Goal: Task Accomplishment & Management: Manage account settings

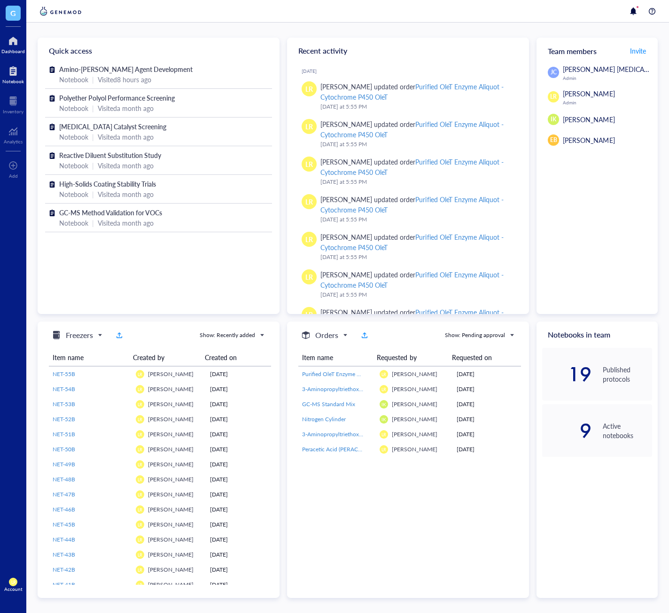
click at [8, 78] on div "Notebook" at bounding box center [13, 81] width 22 height 6
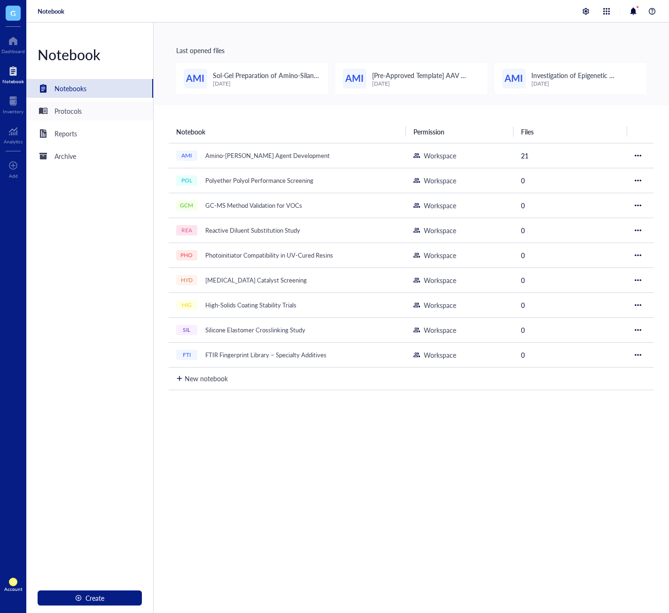
click at [107, 111] on div "Protocols" at bounding box center [89, 110] width 127 height 19
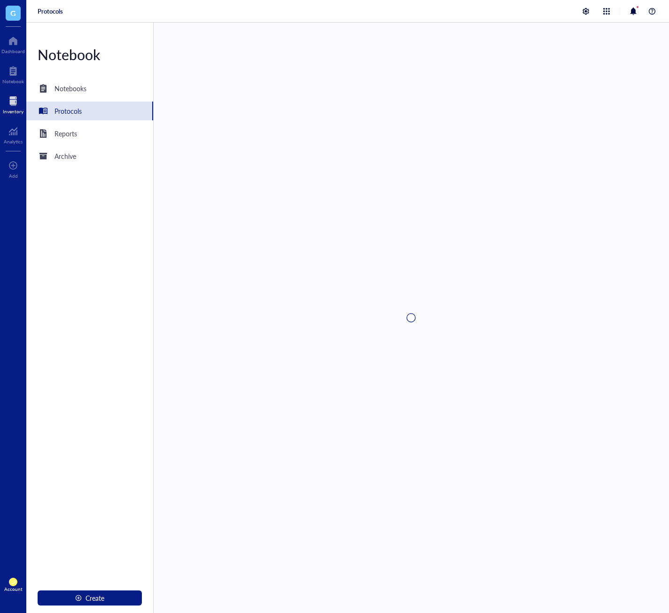
click at [15, 107] on div at bounding box center [13, 100] width 21 height 15
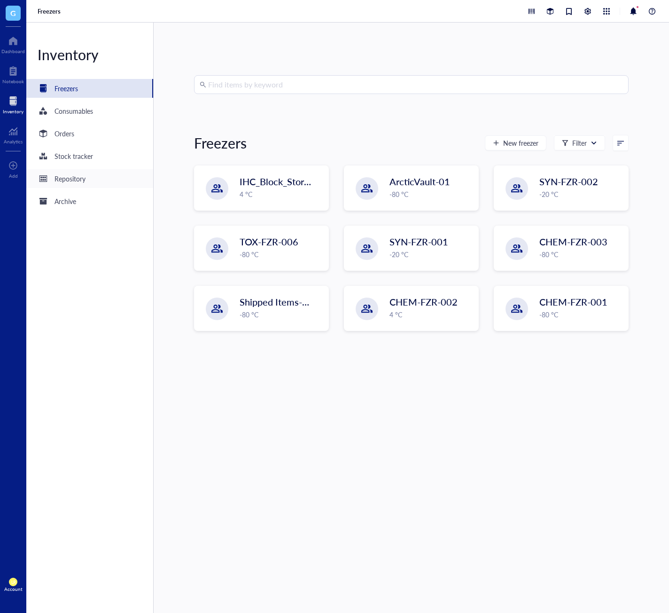
click at [93, 184] on div "Repository" at bounding box center [89, 178] width 127 height 19
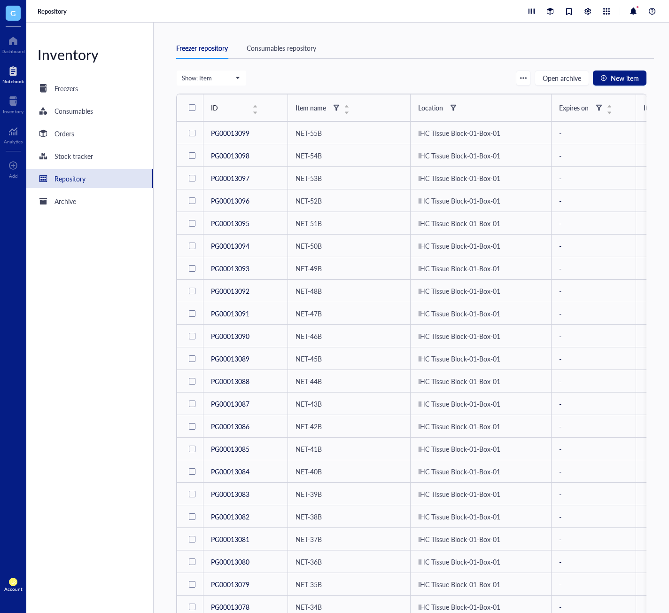
click at [16, 82] on div "Notebook" at bounding box center [13, 81] width 22 height 6
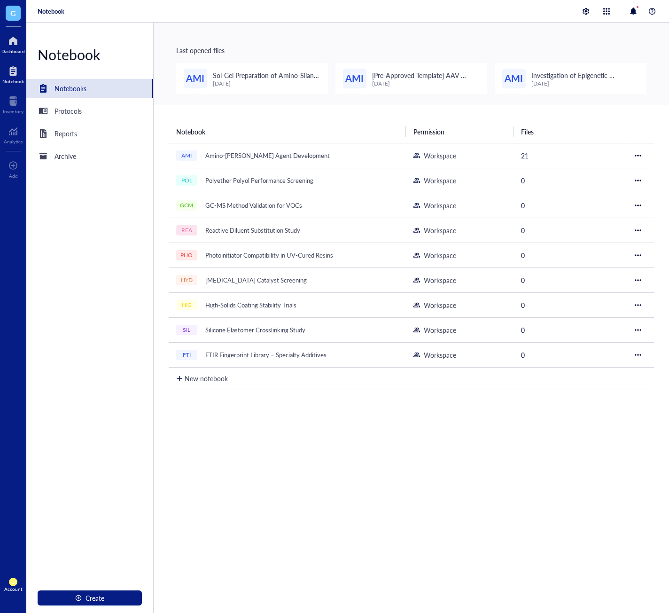
click at [15, 46] on div at bounding box center [12, 40] width 23 height 15
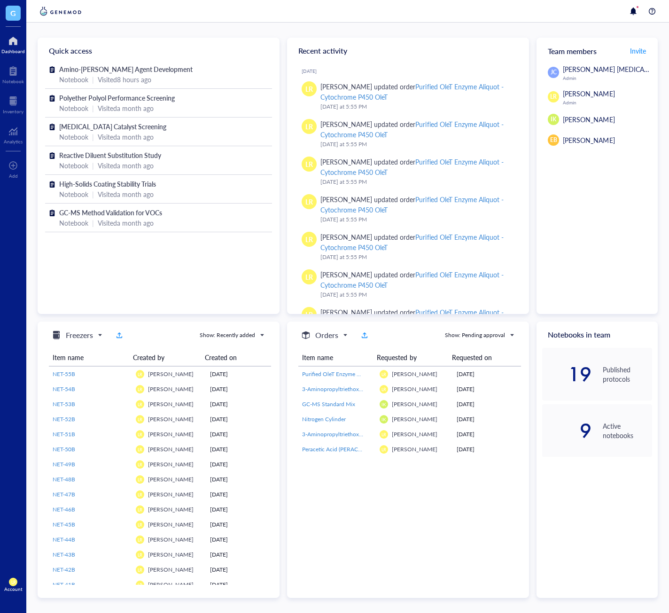
click at [76, 244] on div "Amino-Silane Coupling Agent Development Notebook | Visited 8 hours ago Polyethe…" at bounding box center [159, 188] width 242 height 249
click at [11, 427] on div "G Dashboard Notebook Inventory Analytics To pick up a draggable item, press the…" at bounding box center [13, 306] width 26 height 613
click at [9, 73] on div at bounding box center [13, 70] width 22 height 15
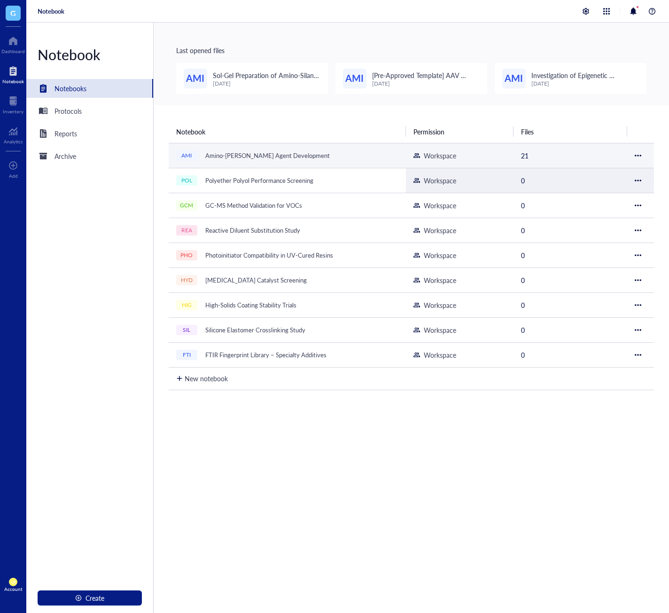
click at [254, 153] on div "Amino-Silane Coupling Agent Development" at bounding box center [267, 155] width 133 height 13
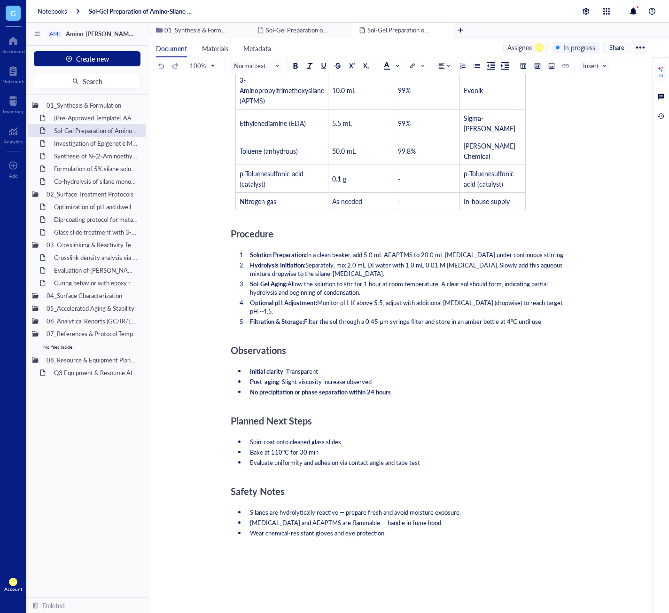
scroll to position [460, 0]
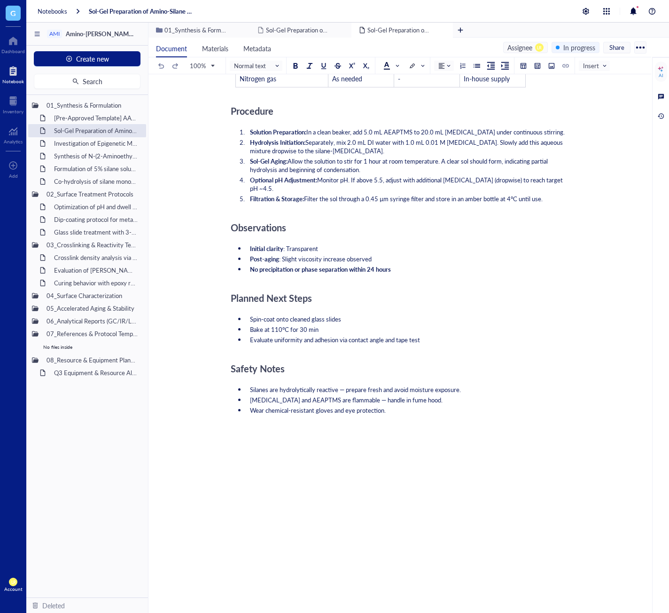
click at [11, 78] on div "Notebook" at bounding box center [13, 81] width 22 height 6
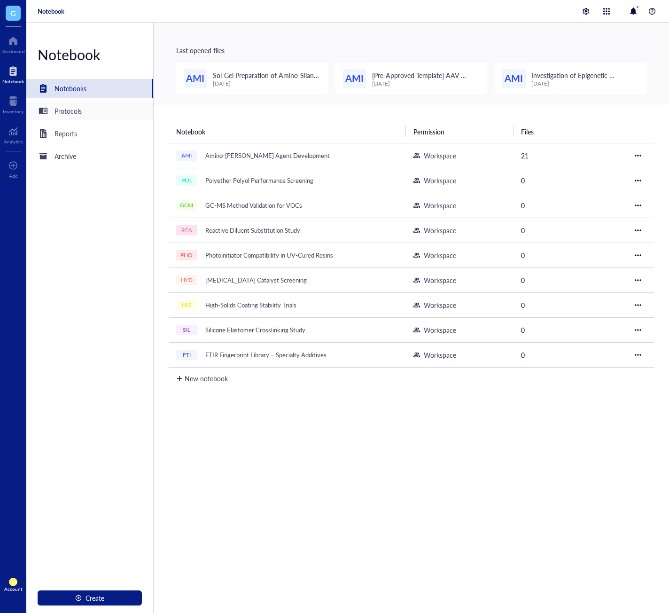
click at [58, 117] on div "Protocols" at bounding box center [89, 110] width 127 height 19
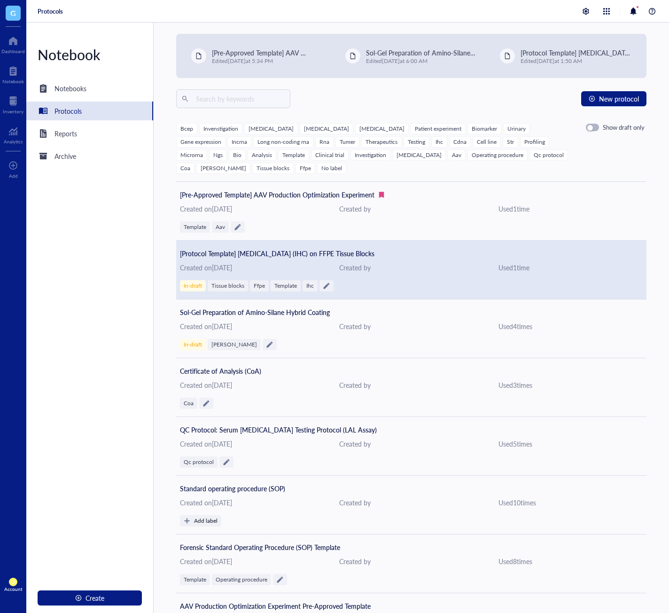
click at [418, 263] on div "Created by" at bounding box center [411, 267] width 144 height 10
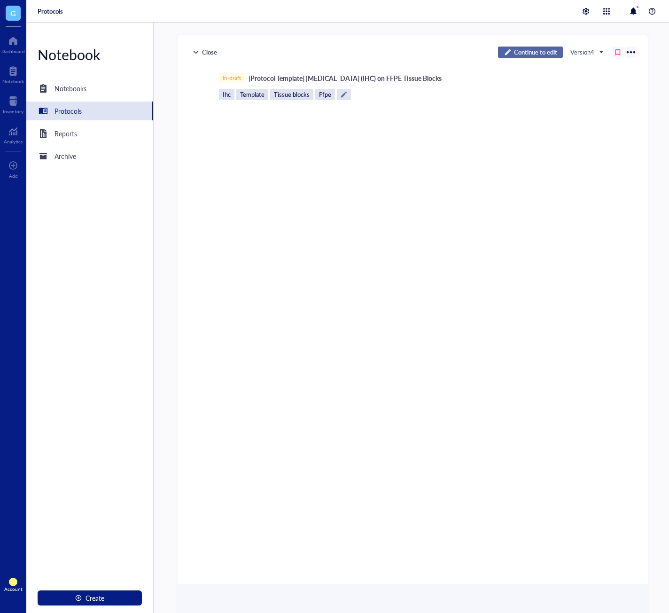
click at [525, 53] on span "Continue to edit" at bounding box center [535, 52] width 43 height 8
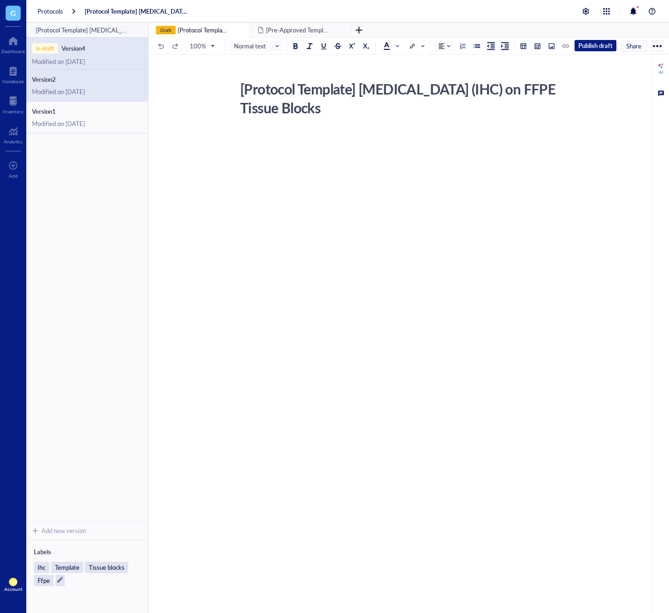
click at [64, 91] on div "Modified on September 26, 2025" at bounding box center [87, 91] width 110 height 8
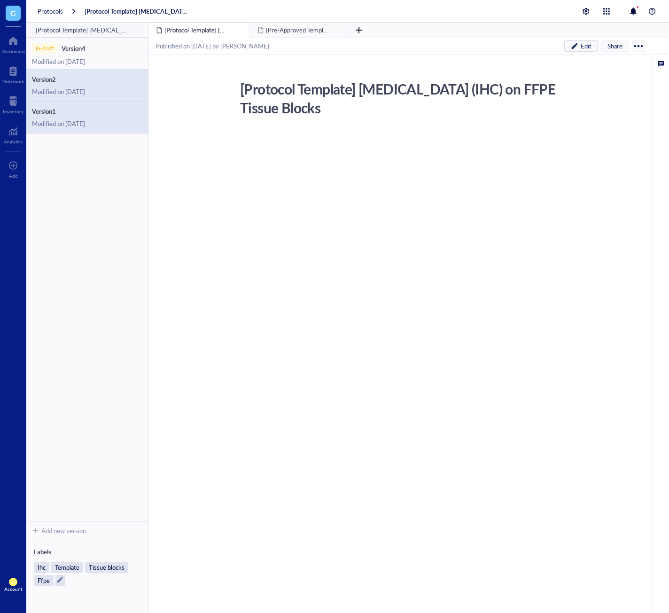
click at [79, 116] on div "Version 1 Modified on September 26, 2025" at bounding box center [87, 117] width 122 height 32
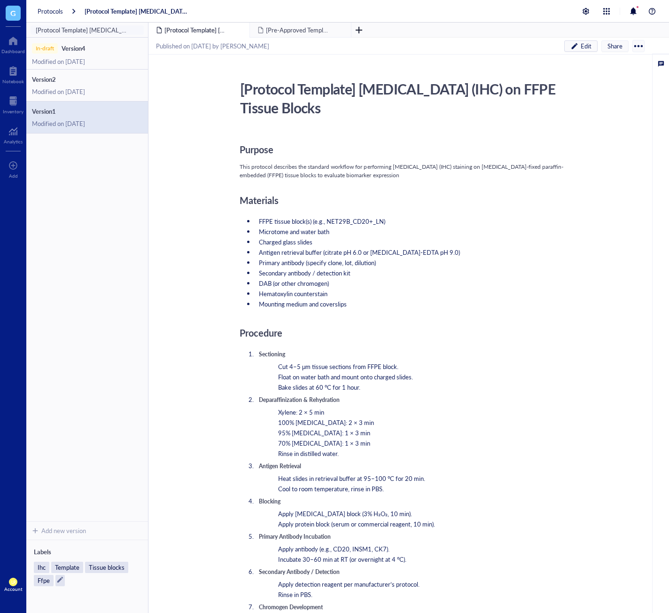
click at [326, 173] on span "This protocol describes the standard workflow for performing immunohistochemist…" at bounding box center [402, 171] width 324 height 16
click at [104, 84] on div "Version 2 Modified on September 26, 2025" at bounding box center [87, 86] width 122 height 32
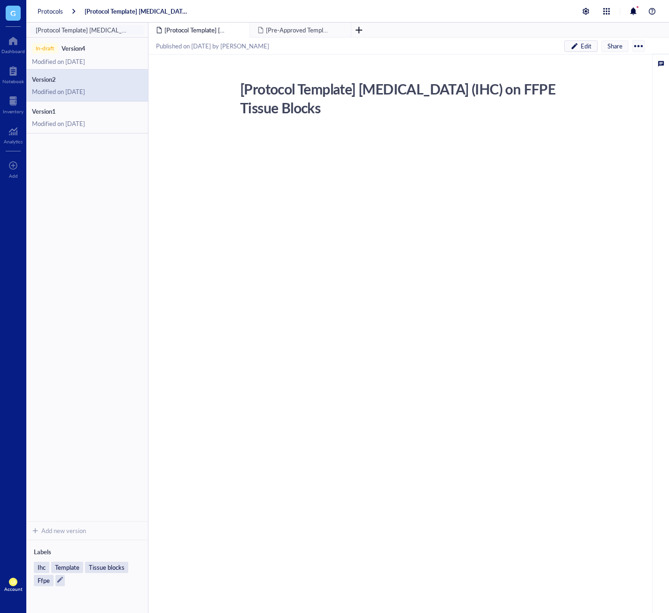
click at [296, 166] on div "﻿" at bounding box center [407, 221] width 334 height 181
click at [638, 48] on div at bounding box center [638, 46] width 15 height 15
click at [619, 72] on li "Delete" at bounding box center [610, 77] width 66 height 15
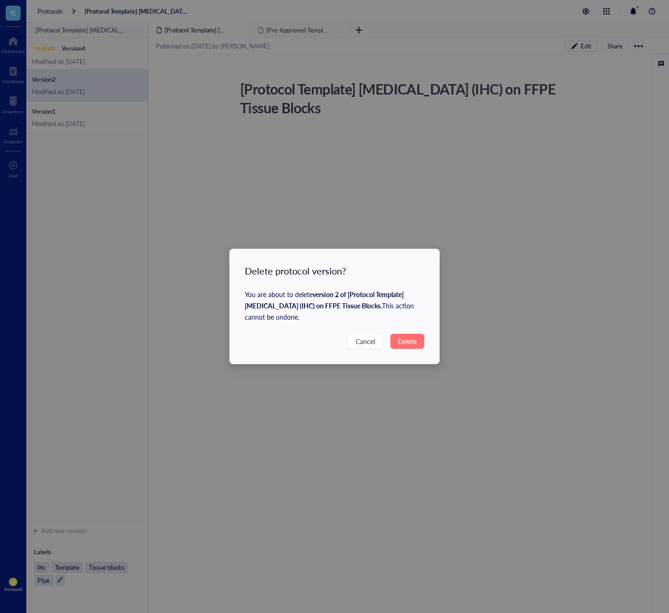
click at [400, 344] on span "Delete" at bounding box center [407, 341] width 19 height 10
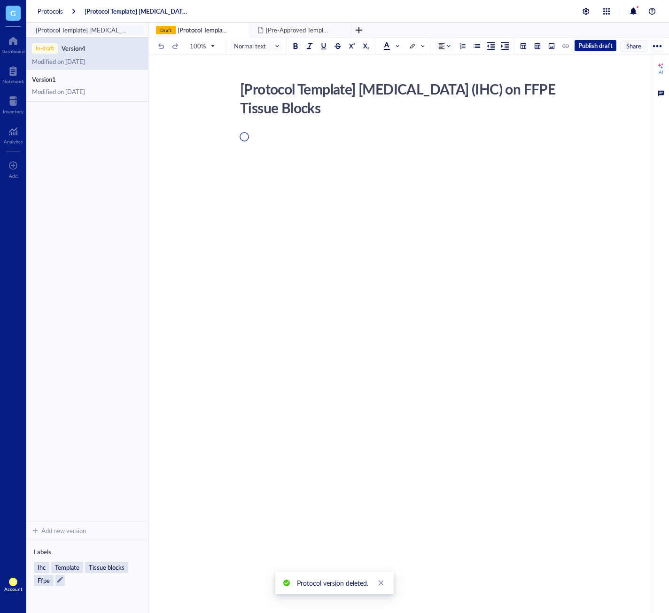
click at [659, 47] on div at bounding box center [657, 46] width 15 height 15
click at [627, 91] on div "Delete" at bounding box center [629, 92] width 54 height 8
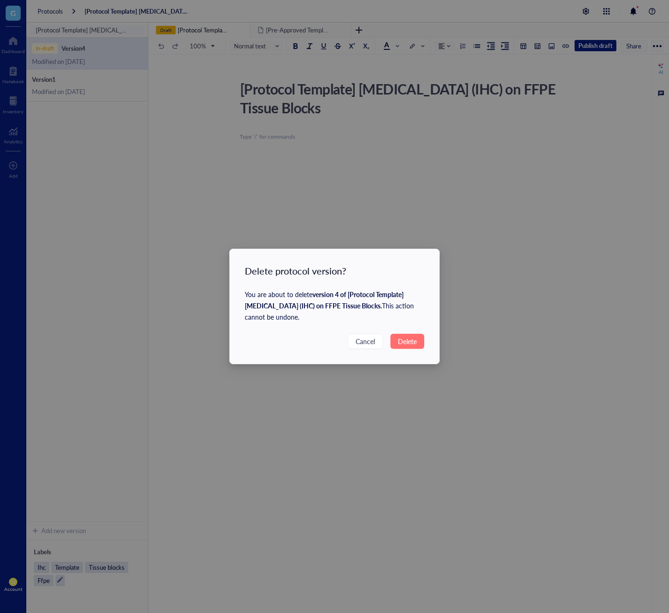
click at [418, 343] on button "Delete" at bounding box center [407, 341] width 34 height 15
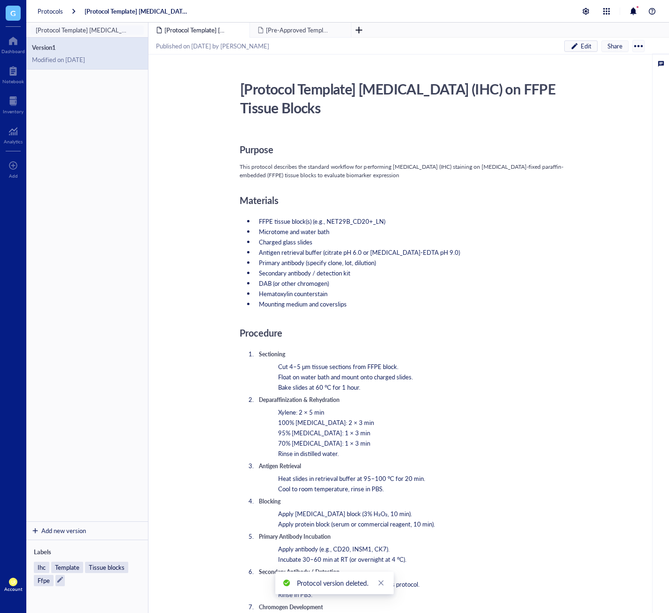
click at [80, 532] on div "Add new version" at bounding box center [63, 530] width 45 height 8
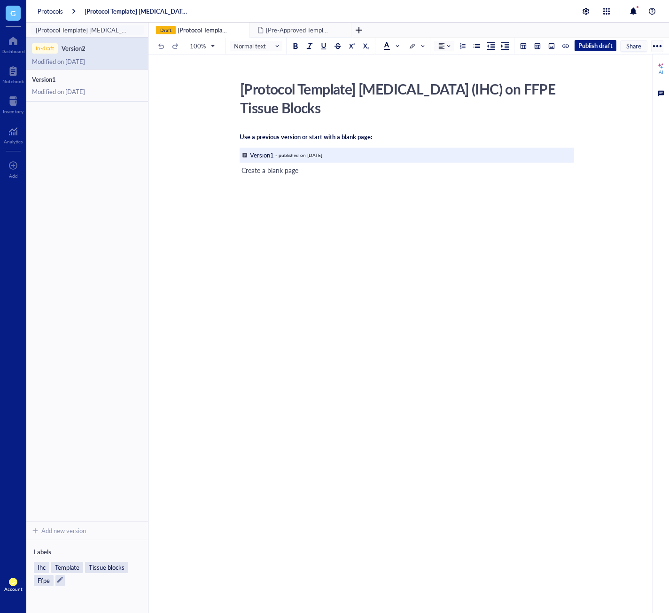
click at [285, 153] on div "- published on September 26, 2025" at bounding box center [298, 155] width 47 height 6
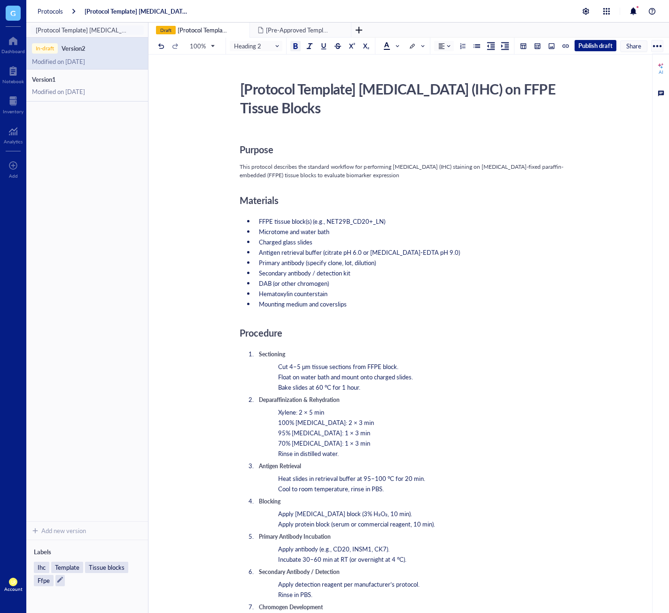
click at [323, 168] on span "This protocol describes the standard workflow for performing immunohistochemist…" at bounding box center [402, 171] width 324 height 16
click at [586, 45] on span "Publish draft" at bounding box center [595, 45] width 34 height 8
click at [383, 213] on div "Purpose This protocol describes the standard workflow for performing immunohist…" at bounding box center [407, 575] width 334 height 889
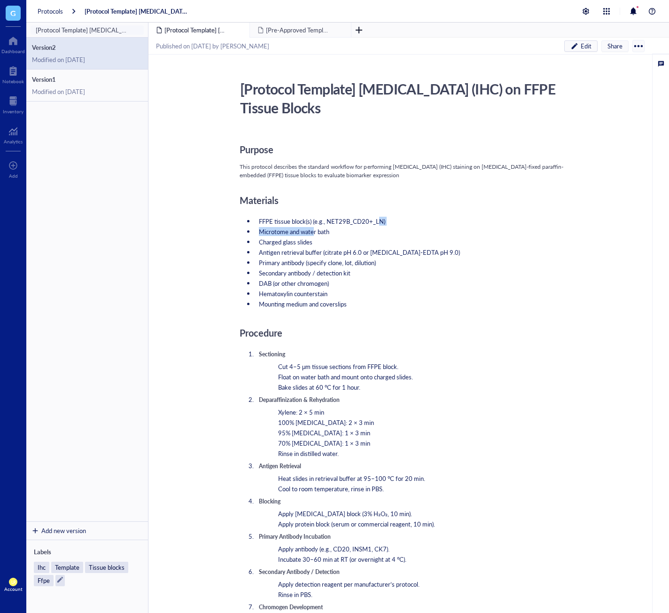
drag, startPoint x: 377, startPoint y: 223, endPoint x: 314, endPoint y: 225, distance: 63.0
click at [314, 225] on ul "FFPE tissue block(s) (e.g., NET29B_CD20+_LN) Microtome and water bath Charged g…" at bounding box center [407, 262] width 334 height 95
click at [73, 526] on div "Add new version" at bounding box center [63, 530] width 45 height 8
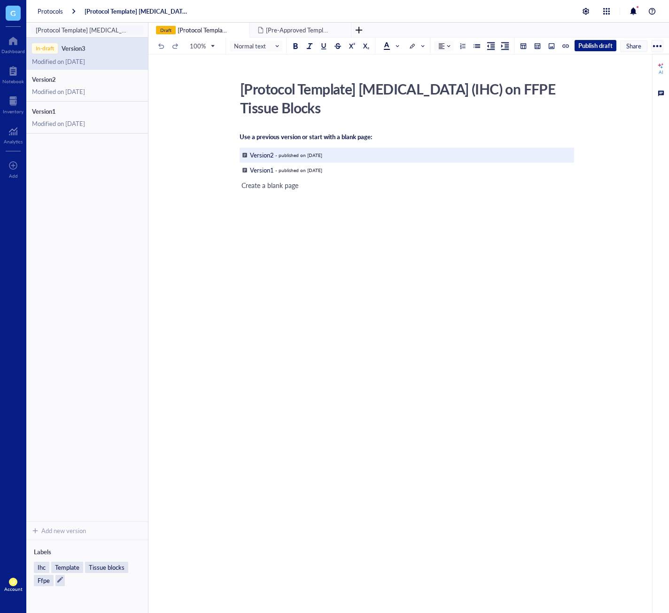
click at [281, 159] on div "Version 2 - published on September 30, 2025" at bounding box center [407, 155] width 334 height 15
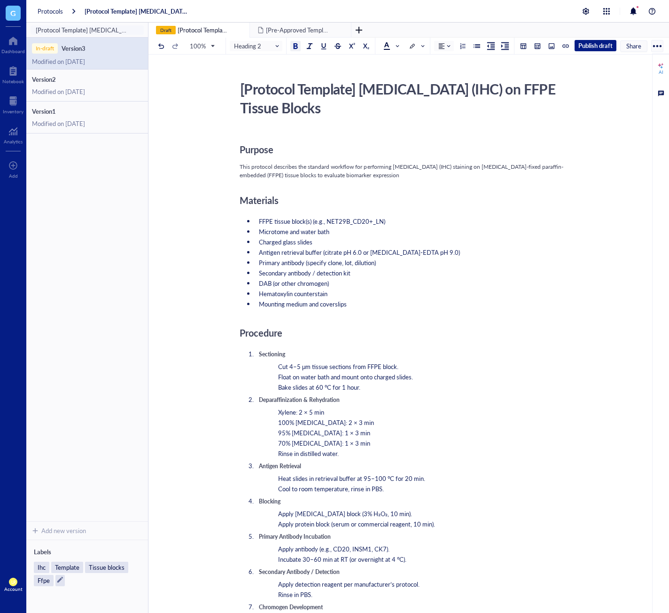
click at [298, 171] on span "This protocol describes the standard workflow for performing immunohistochemist…" at bounding box center [402, 171] width 324 height 16
click at [604, 46] on span "Publish draft" at bounding box center [595, 45] width 34 height 8
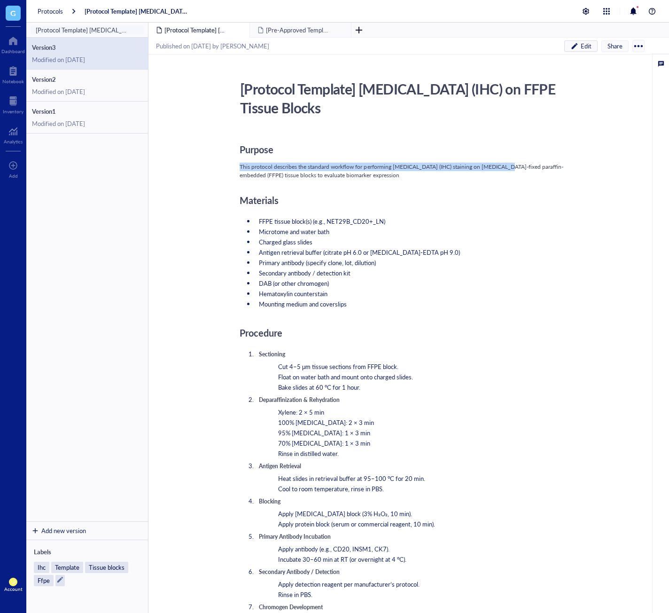
drag, startPoint x: 505, startPoint y: 167, endPoint x: 363, endPoint y: 160, distance: 141.5
click at [363, 160] on div "Purpose This protocol describes the standard workflow for performing immunohist…" at bounding box center [407, 575] width 334 height 889
click at [210, 240] on div "[Protocol Template] Immunohistochemistry (IHC) on FFPE Tissue Blocks [Protocol …" at bounding box center [406, 548] width 517 height 942
click at [12, 15] on span "G" at bounding box center [13, 13] width 6 height 12
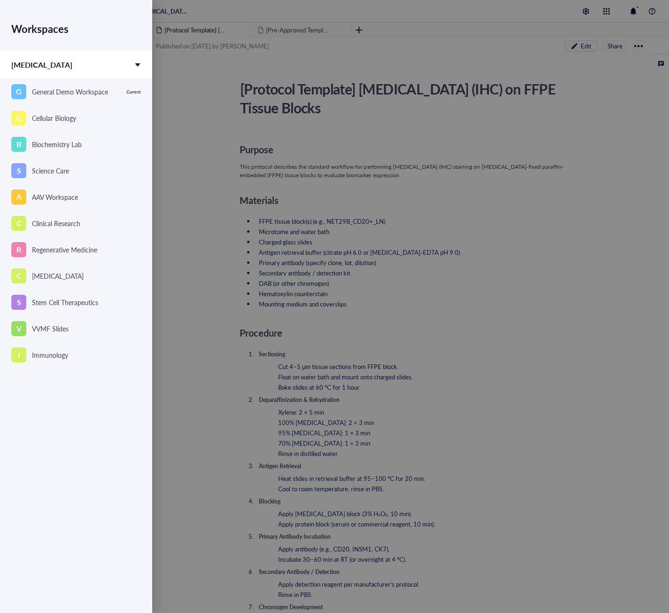
click at [157, 80] on div at bounding box center [334, 306] width 669 height 613
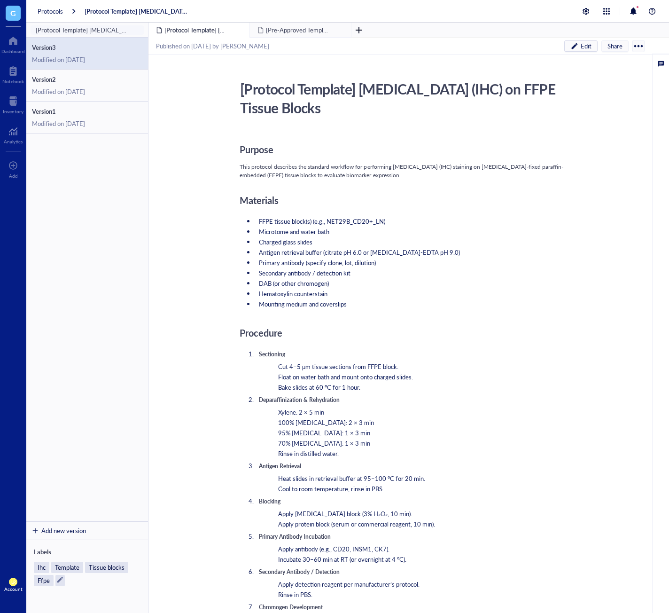
click at [14, 13] on span "G" at bounding box center [13, 13] width 6 height 12
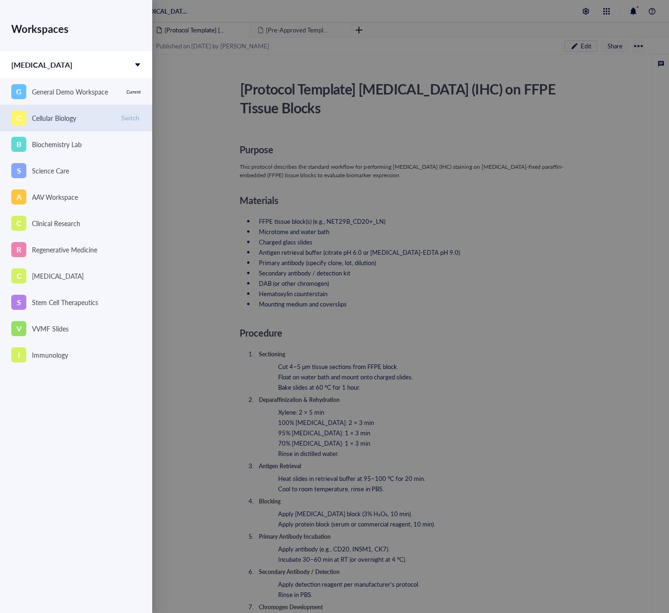
click at [131, 116] on span "Switch" at bounding box center [130, 118] width 18 height 8
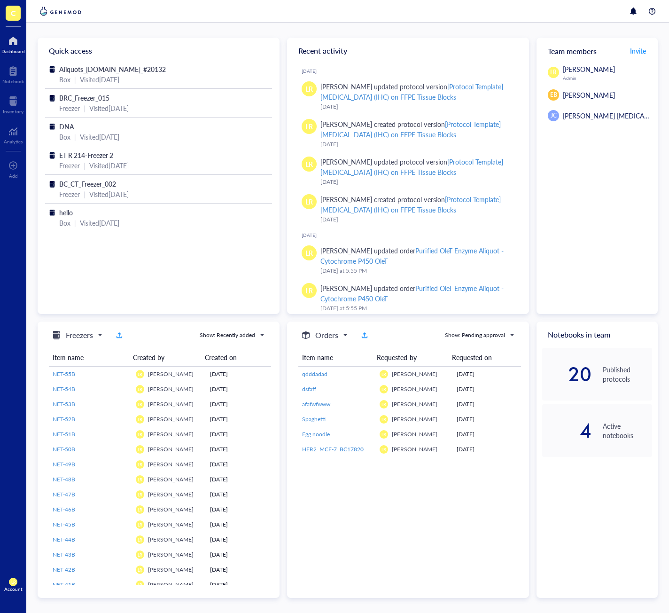
click at [8, 17] on span "C" at bounding box center [13, 13] width 15 height 15
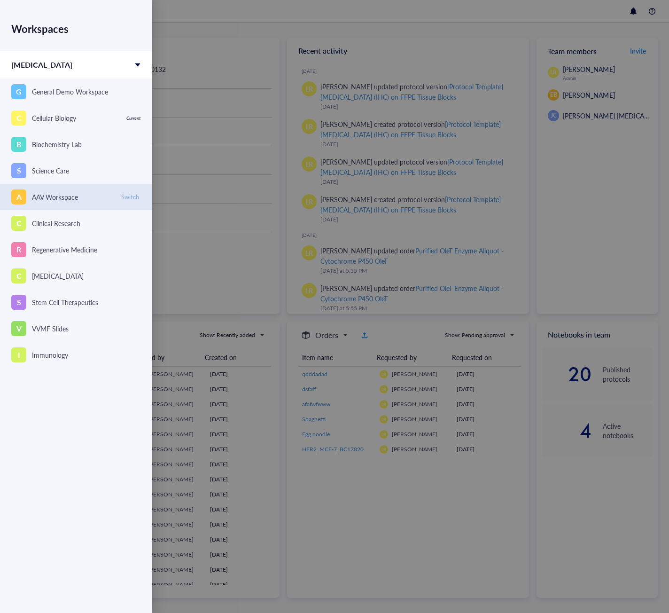
click at [124, 198] on span "Switch" at bounding box center [130, 197] width 18 height 8
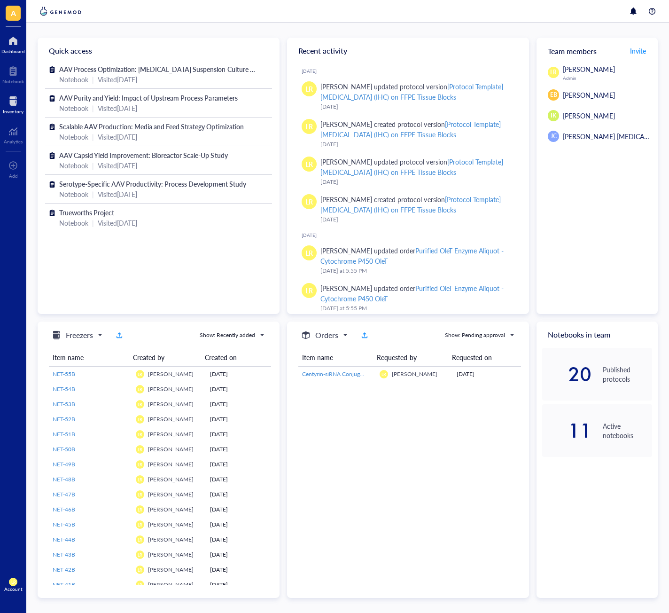
click at [11, 93] on div "Inventory" at bounding box center [13, 104] width 26 height 26
click at [15, 100] on div at bounding box center [13, 100] width 21 height 15
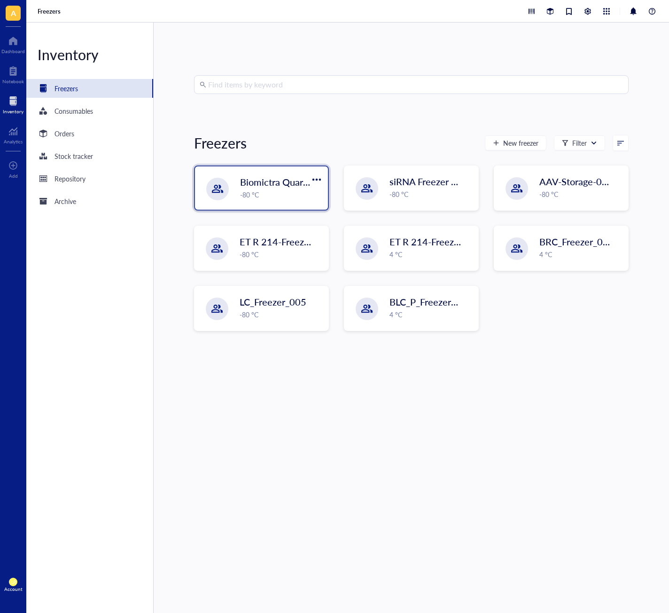
click at [277, 193] on div "-80 °C" at bounding box center [281, 194] width 82 height 10
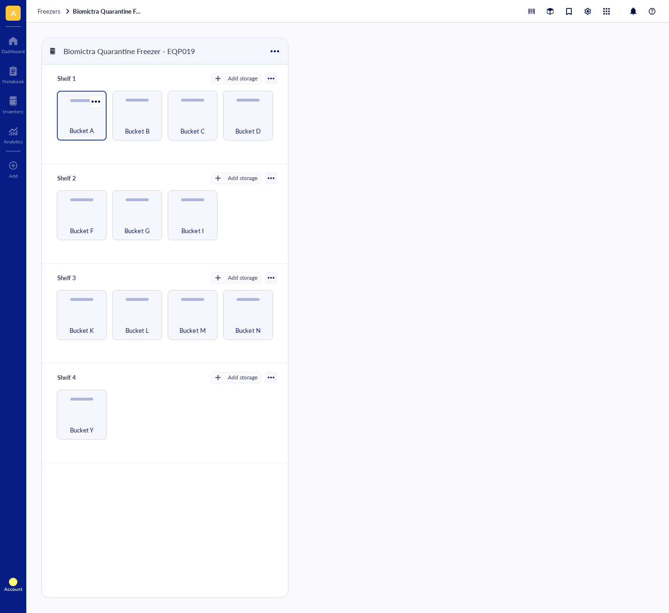
click at [86, 120] on div "Bucket A" at bounding box center [82, 125] width 40 height 21
click at [21, 97] on div at bounding box center [13, 100] width 21 height 15
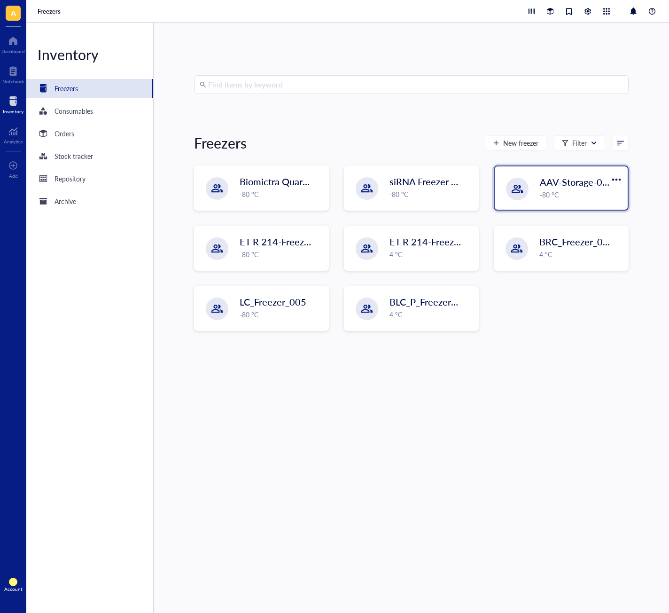
click at [544, 197] on div "-80 °C" at bounding box center [581, 194] width 82 height 10
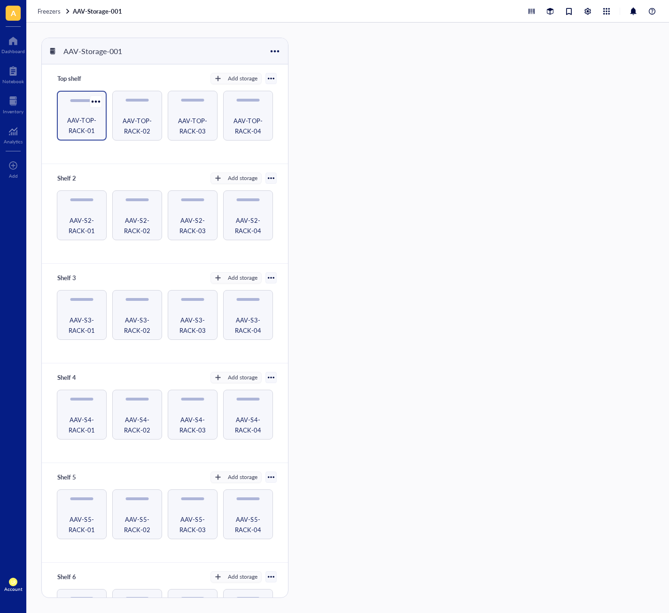
click at [85, 133] on span "AAV-TOP-RACK-01" at bounding box center [82, 125] width 40 height 21
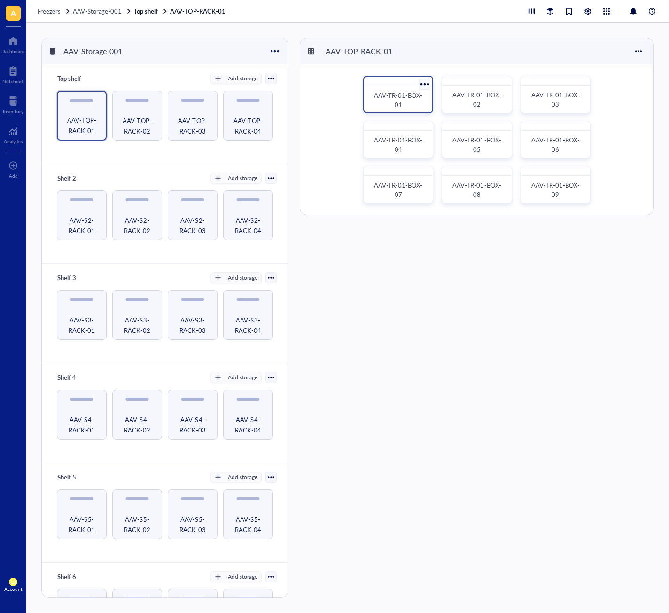
click at [406, 103] on div "AAV-TR-01-BOX-01" at bounding box center [398, 100] width 53 height 19
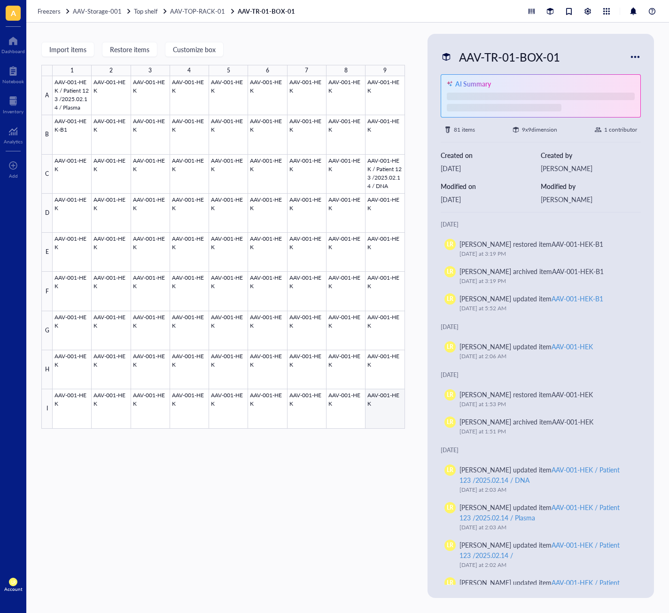
click at [392, 413] on div at bounding box center [229, 252] width 352 height 352
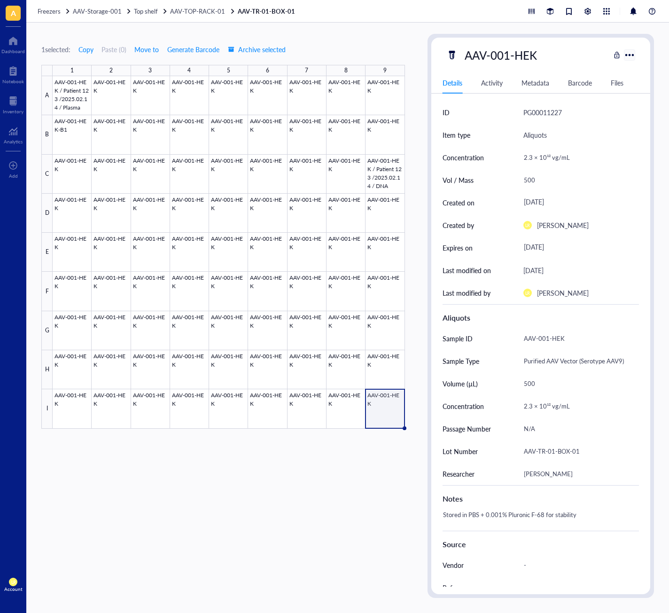
click at [629, 57] on div at bounding box center [629, 55] width 14 height 14
click at [601, 169] on div "Archive selected" at bounding box center [597, 169] width 45 height 8
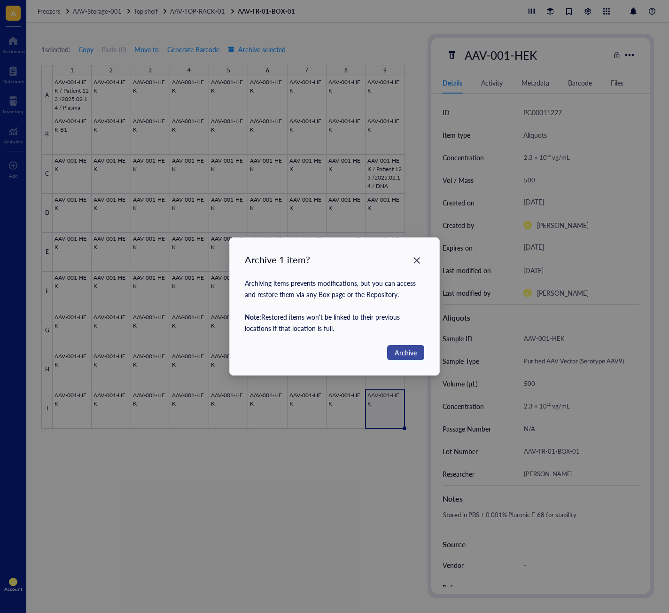
click at [404, 357] on span "Archive" at bounding box center [406, 352] width 22 height 10
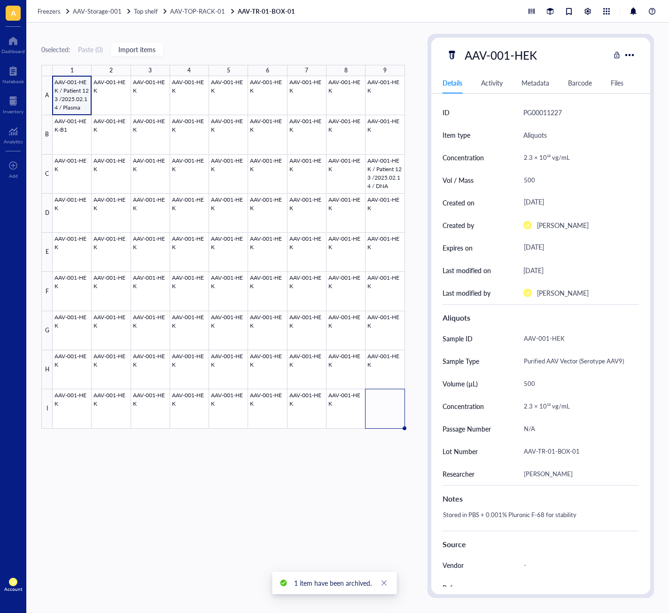
click at [277, 475] on div "0 selected: Paste ( 0 ) Import items 1 2 3 4 5 6 7 8 9 A B C D E F G H I AAV-00…" at bounding box center [223, 316] width 364 height 564
click at [155, 53] on span "Import items" at bounding box center [136, 50] width 37 height 8
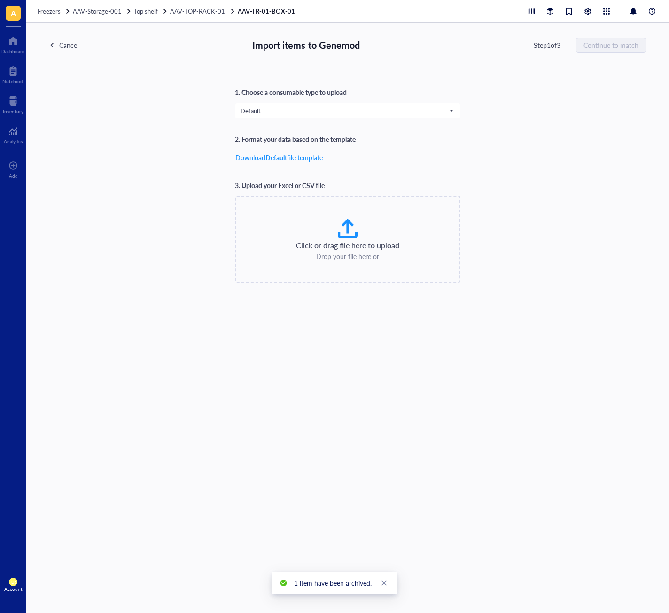
click at [58, 44] on div "Cancel" at bounding box center [64, 45] width 30 height 15
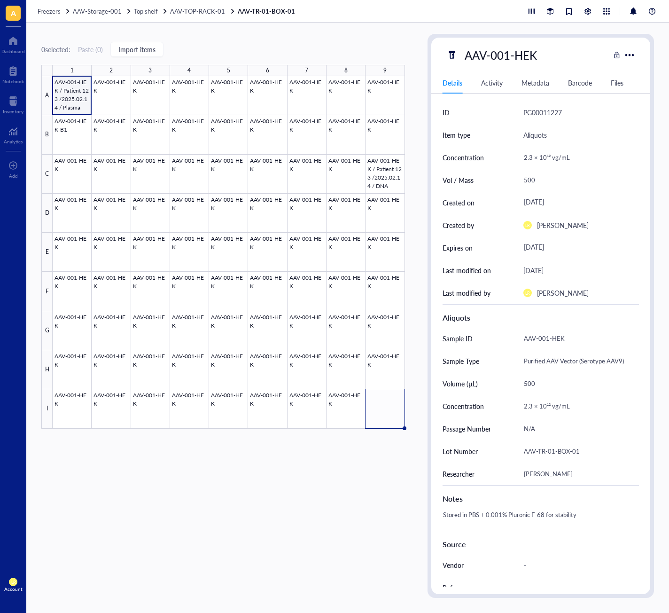
click at [186, 16] on div "Freezers AAV-Storage-001 Top shelf AAV-TOP-RACK-01 AAV-TR-01-BOX-01" at bounding box center [347, 11] width 643 height 23
click at [200, 12] on span "AAV-TOP-RACK-01" at bounding box center [197, 11] width 55 height 9
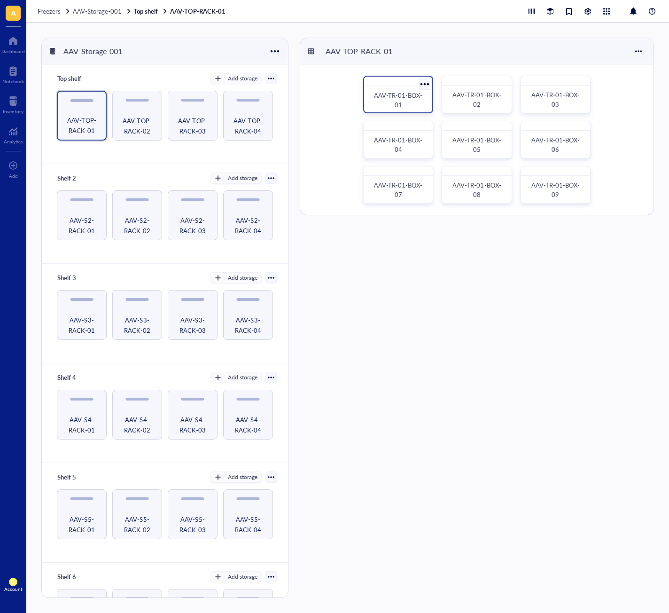
click at [387, 92] on span "AAV-TR-01-BOX-01" at bounding box center [398, 100] width 48 height 18
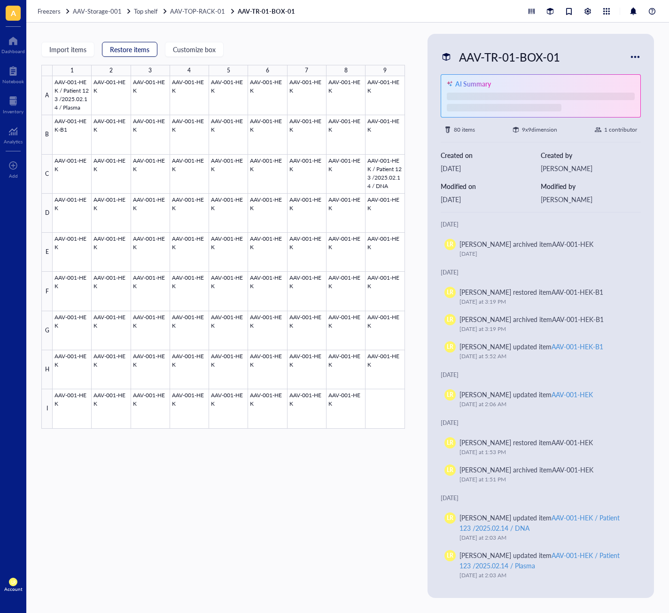
click at [138, 49] on span "Restore items" at bounding box center [129, 50] width 39 height 8
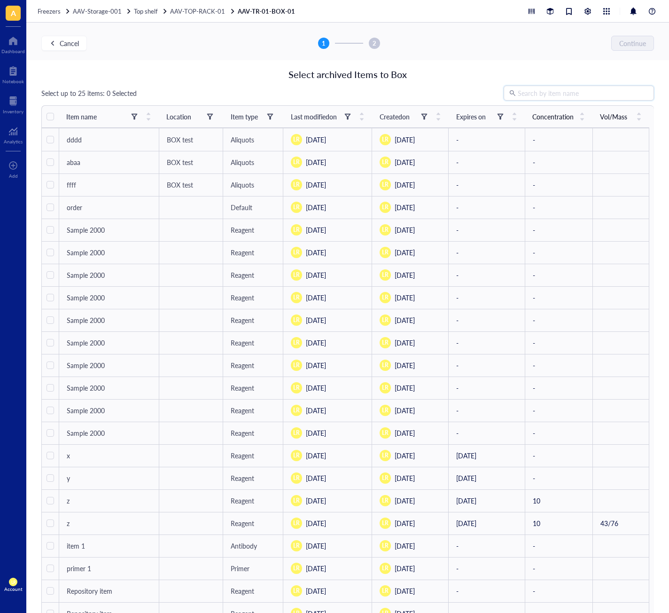
click at [539, 97] on input "search" at bounding box center [583, 93] width 131 height 14
type input "aav"
click at [580, 70] on div "Select archived Items to Box" at bounding box center [347, 74] width 613 height 13
click at [576, 95] on input "aav" at bounding box center [583, 93] width 131 height 14
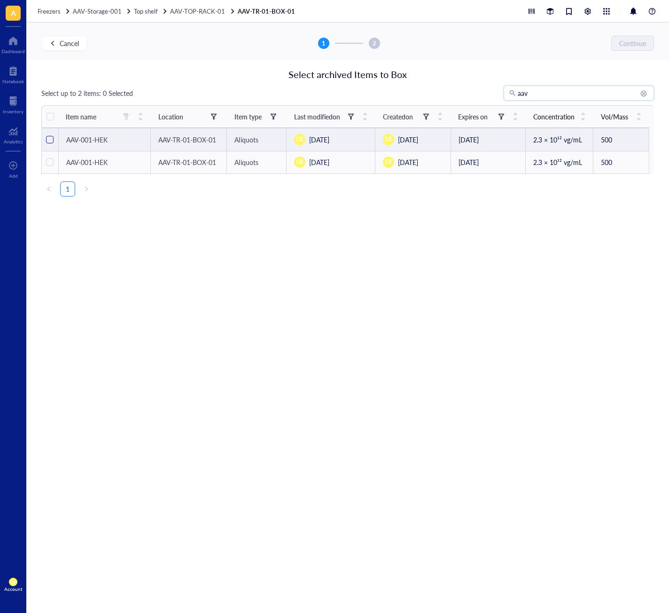
click at [49, 140] on input "checkbox" at bounding box center [50, 140] width 8 height 8
checkbox input "true"
click at [640, 43] on span "Continue" at bounding box center [633, 43] width 27 height 8
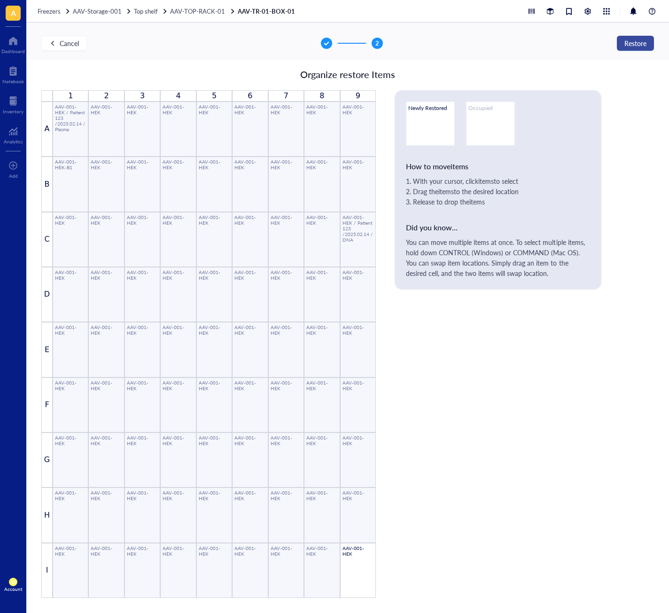
click at [640, 43] on span "Restore" at bounding box center [635, 43] width 22 height 8
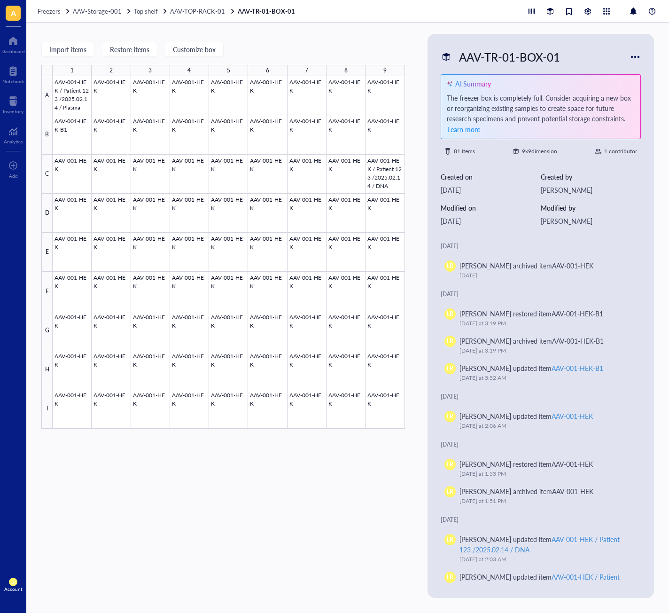
click at [315, 515] on div "Import items Restore items Customize box 1 2 3 4 5 6 7 8 9 A B C D E F G H I AA…" at bounding box center [223, 316] width 364 height 564
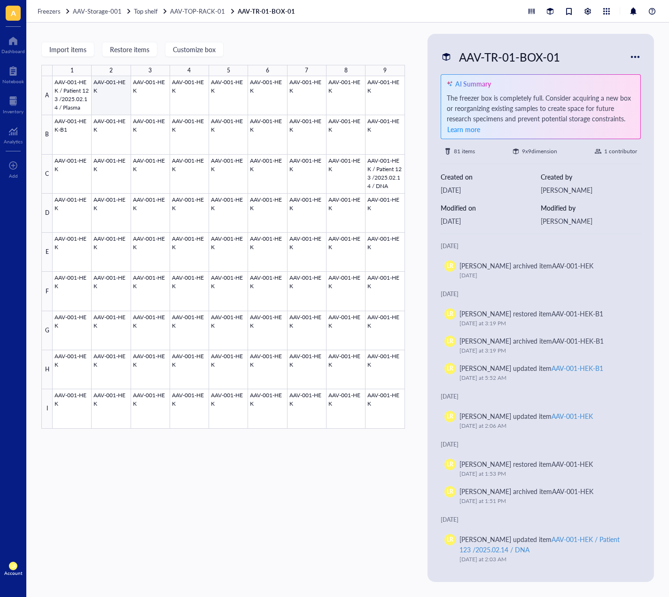
drag, startPoint x: 113, startPoint y: 93, endPoint x: 232, endPoint y: 93, distance: 118.8
click at [113, 93] on div at bounding box center [229, 252] width 352 height 352
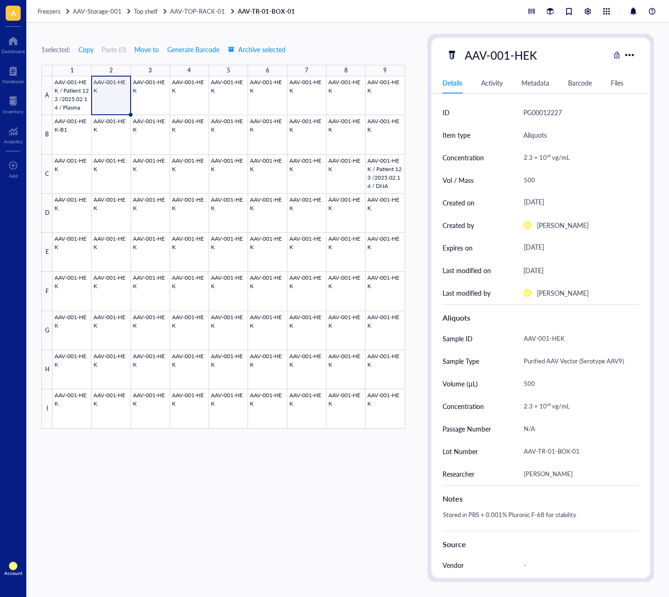
click at [586, 82] on div "Barcode" at bounding box center [580, 83] width 24 height 10
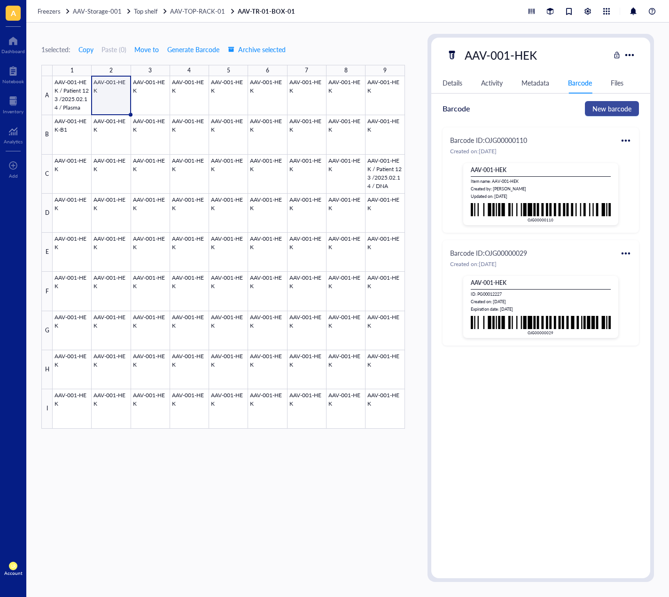
click at [610, 112] on span "New barcode" at bounding box center [611, 108] width 39 height 10
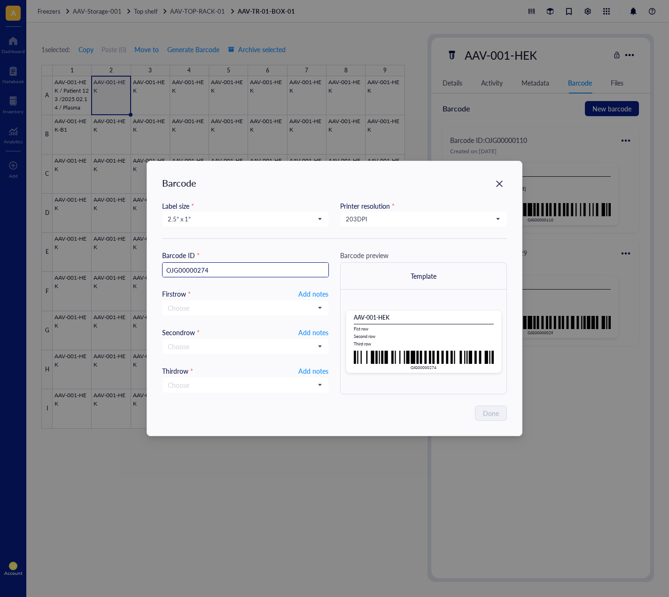
click at [243, 268] on input "OJG00000274" at bounding box center [246, 270] width 166 height 15
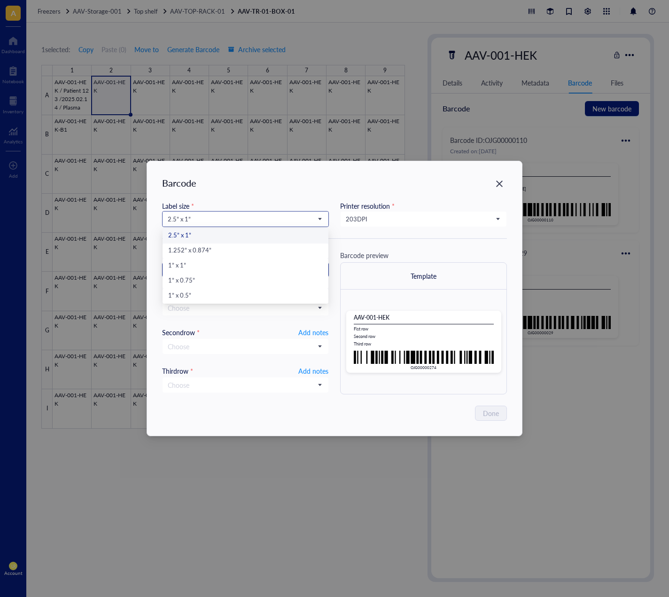
click at [253, 215] on span "2.5” x 1”" at bounding box center [245, 219] width 154 height 8
click at [234, 294] on div "1” x 0.5”" at bounding box center [245, 296] width 155 height 10
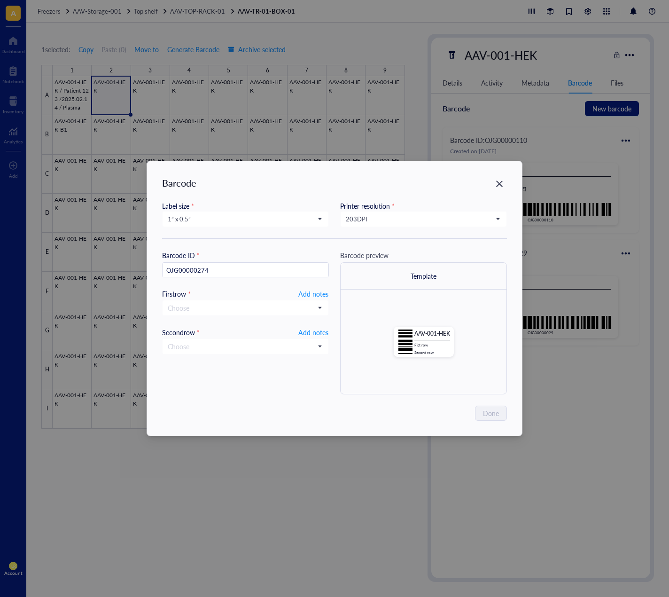
click at [344, 391] on div "AAV-001-HEK Fist row Second row" at bounding box center [424, 341] width 166 height 104
click at [276, 222] on span "1” x 0.5”" at bounding box center [245, 219] width 154 height 8
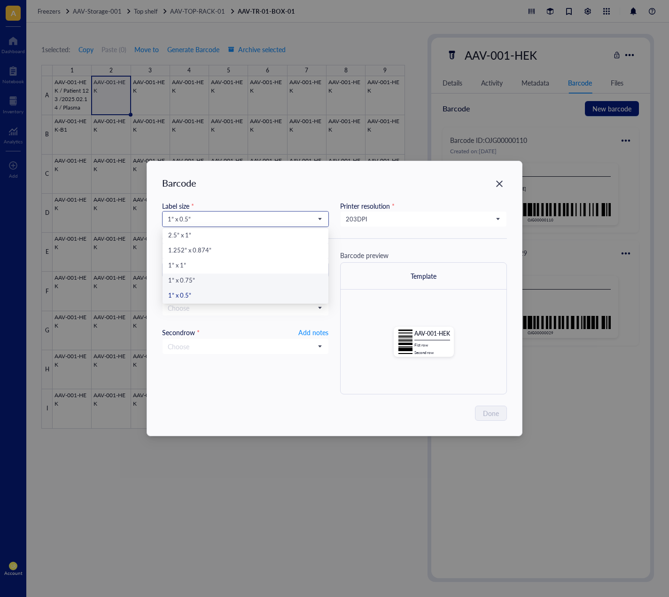
click at [252, 275] on div "1” x 0.75”" at bounding box center [246, 280] width 166 height 15
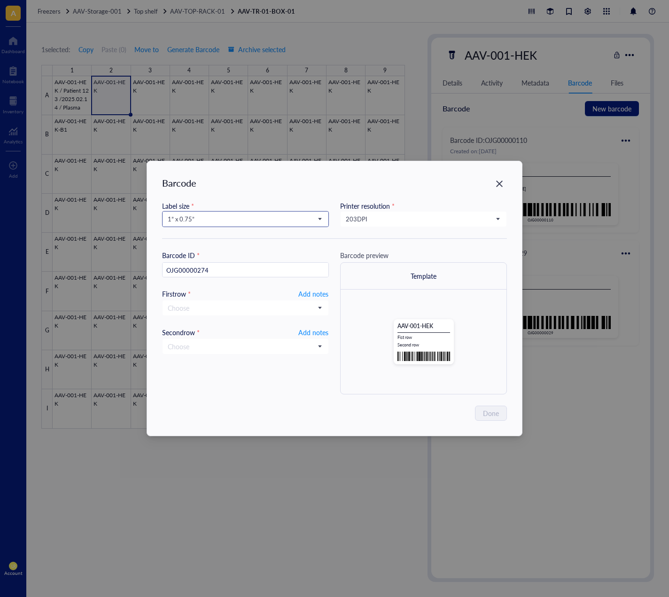
click at [270, 220] on span "1” x 0.75”" at bounding box center [245, 219] width 154 height 8
click at [251, 263] on div "1” x 1”" at bounding box center [245, 266] width 155 height 10
click at [270, 225] on input "search" at bounding box center [241, 219] width 147 height 14
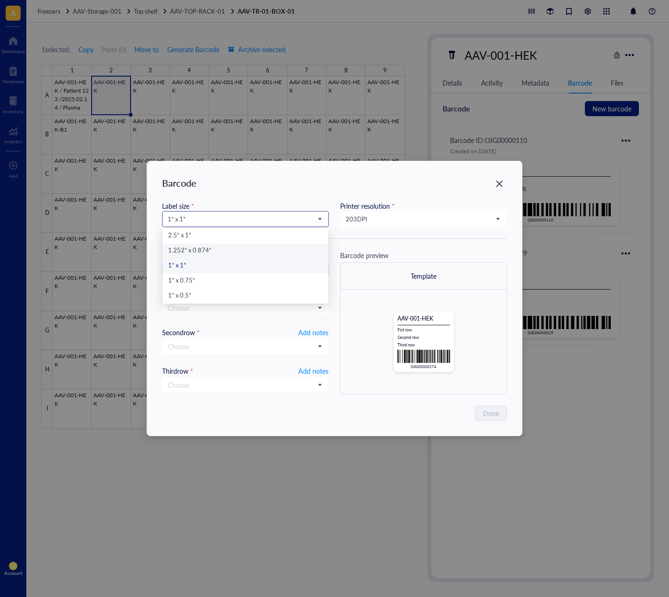
click at [266, 247] on div "1.252” x 0.874”" at bounding box center [245, 251] width 155 height 10
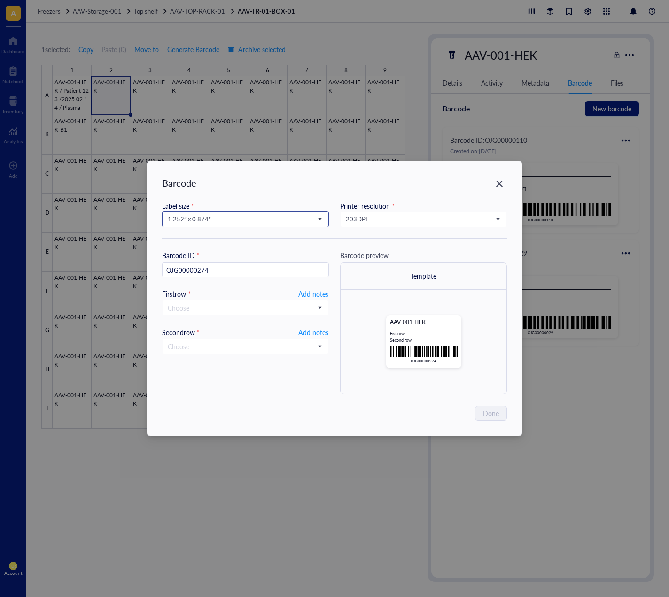
click at [277, 222] on span "1.252” x 0.874”" at bounding box center [245, 219] width 154 height 8
click at [272, 234] on div "2.5” x 1”" at bounding box center [245, 236] width 155 height 10
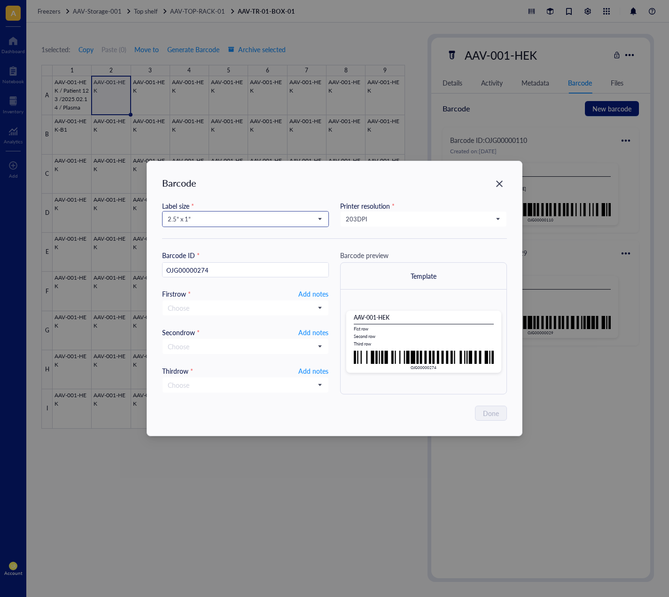
click at [277, 214] on input "search" at bounding box center [241, 219] width 147 height 14
click at [268, 295] on div "1” x 0.5”" at bounding box center [245, 296] width 155 height 10
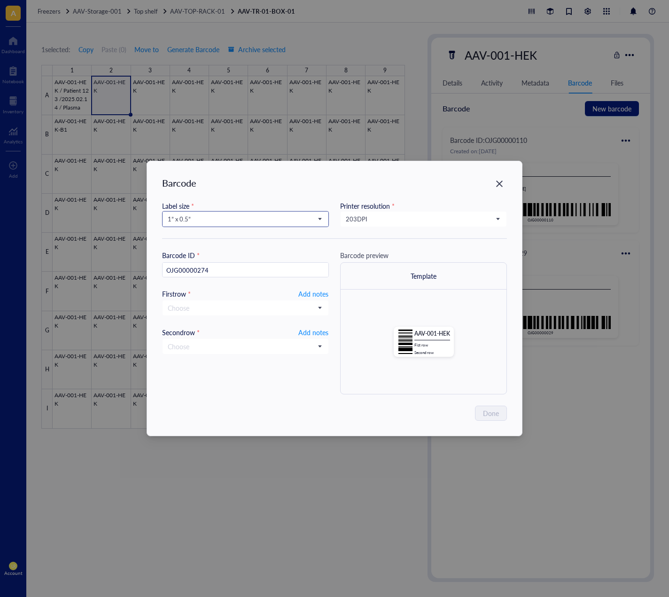
click at [263, 217] on span "1” x 0.5”" at bounding box center [245, 219] width 154 height 8
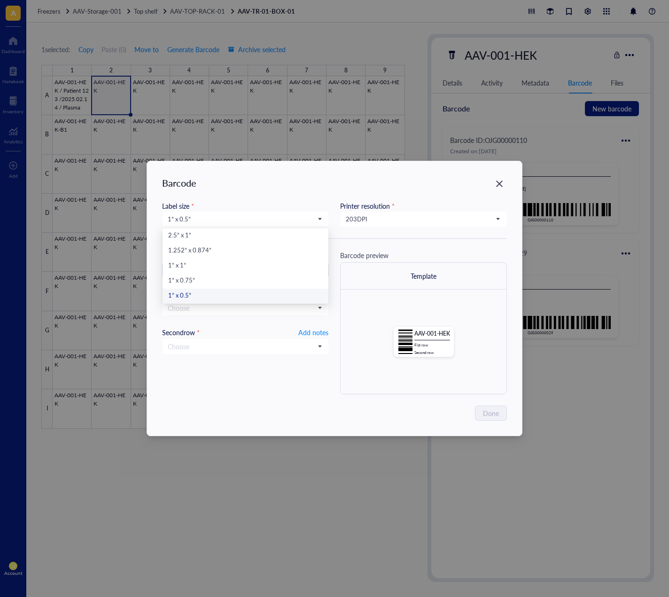
click at [266, 181] on div "Barcode" at bounding box center [334, 182] width 345 height 13
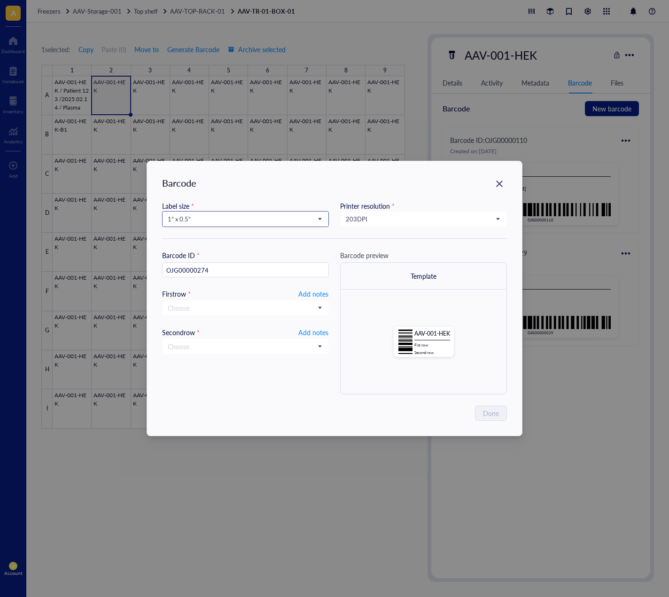
click at [224, 222] on span "1” x 0.5”" at bounding box center [245, 219] width 154 height 8
click at [229, 279] on div "1” x 0.75”" at bounding box center [245, 281] width 155 height 10
click at [239, 218] on span "1” x 0.75”" at bounding box center [245, 219] width 154 height 8
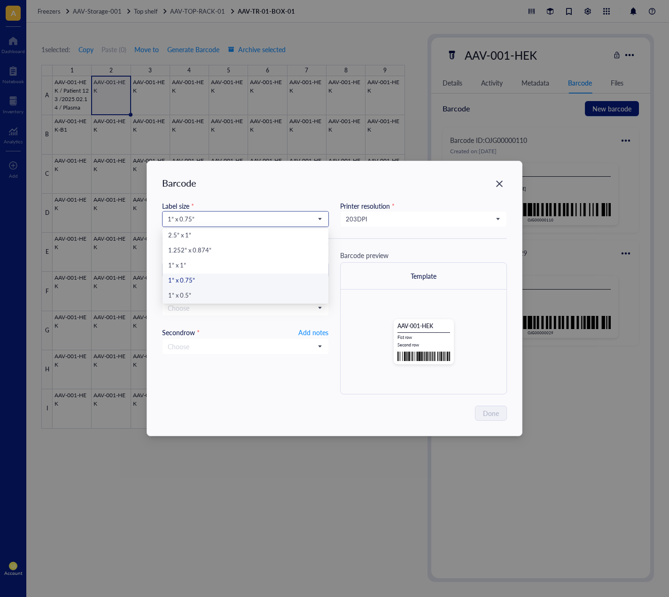
click at [225, 295] on div "1” x 0.5”" at bounding box center [245, 296] width 155 height 10
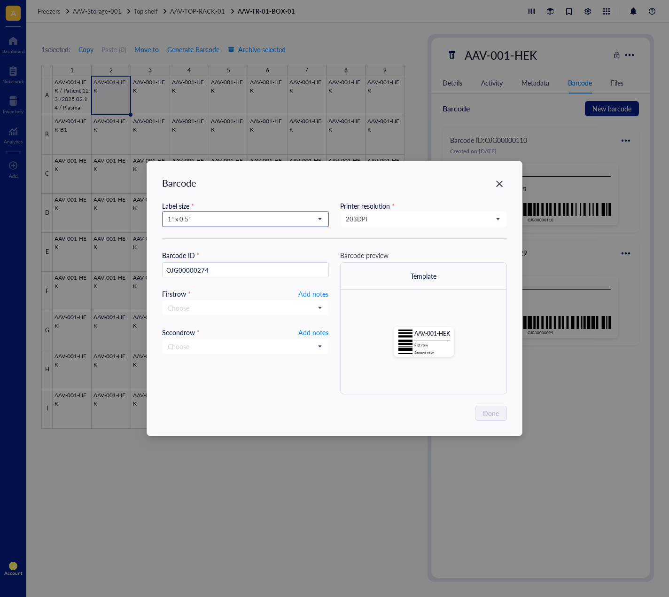
click at [244, 224] on input "search" at bounding box center [241, 219] width 147 height 14
click at [225, 248] on div "1.252” x 0.874”" at bounding box center [245, 251] width 155 height 10
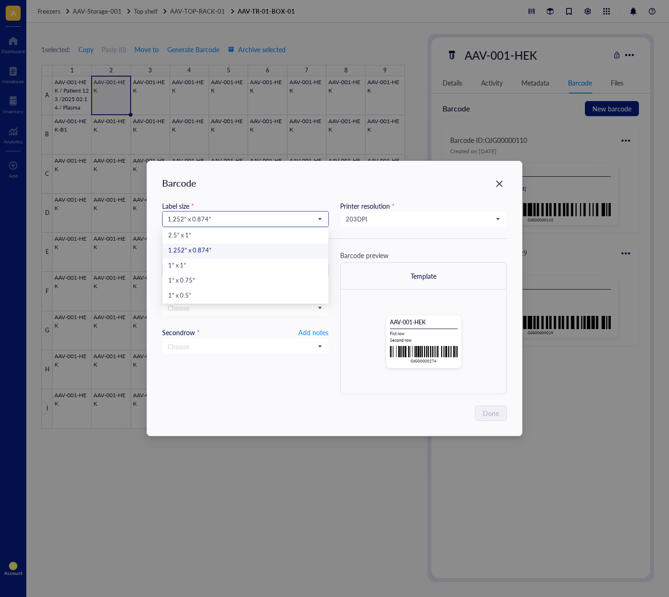
click at [248, 224] on input "search" at bounding box center [241, 219] width 147 height 14
click at [209, 295] on div "1” x 0.5”" at bounding box center [245, 296] width 155 height 10
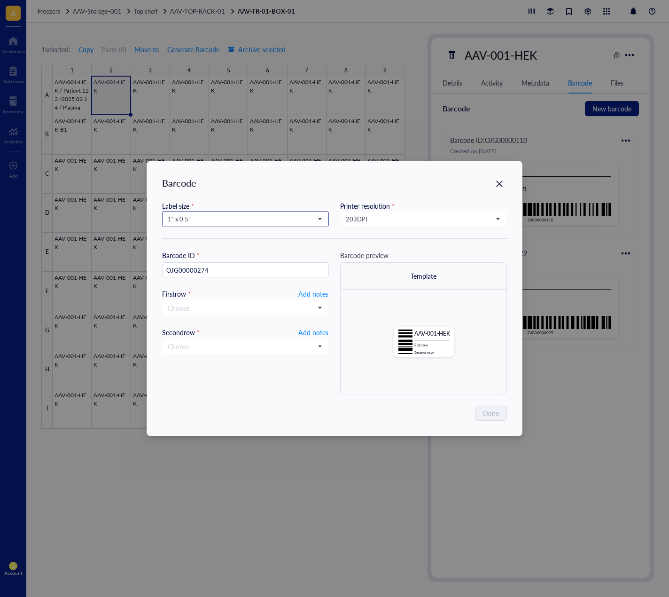
drag, startPoint x: 249, startPoint y: 214, endPoint x: 246, endPoint y: 229, distance: 15.3
click at [249, 214] on input "search" at bounding box center [241, 219] width 147 height 14
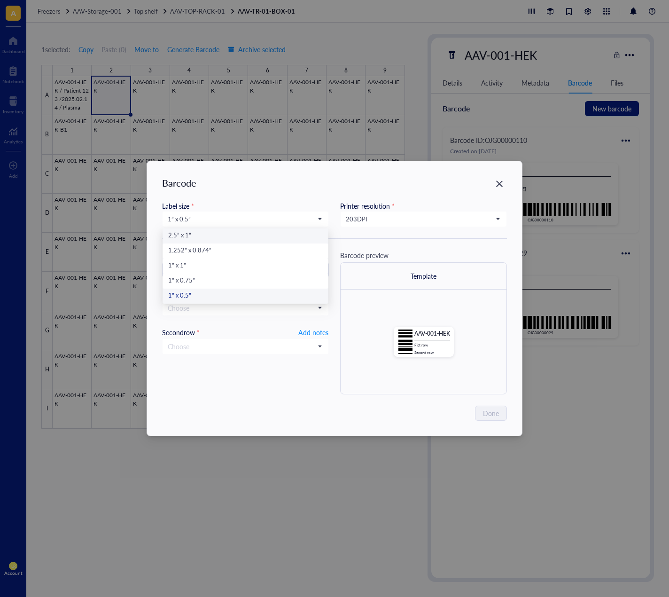
click at [248, 232] on div "2.5” x 1”" at bounding box center [245, 236] width 155 height 10
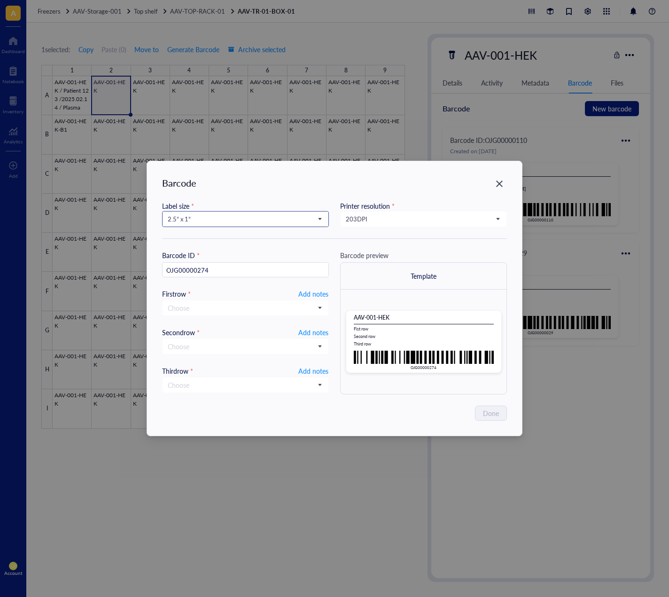
click at [261, 212] on input "search" at bounding box center [241, 219] width 147 height 14
click at [238, 248] on div "1.252” x 0.874”" at bounding box center [245, 251] width 155 height 10
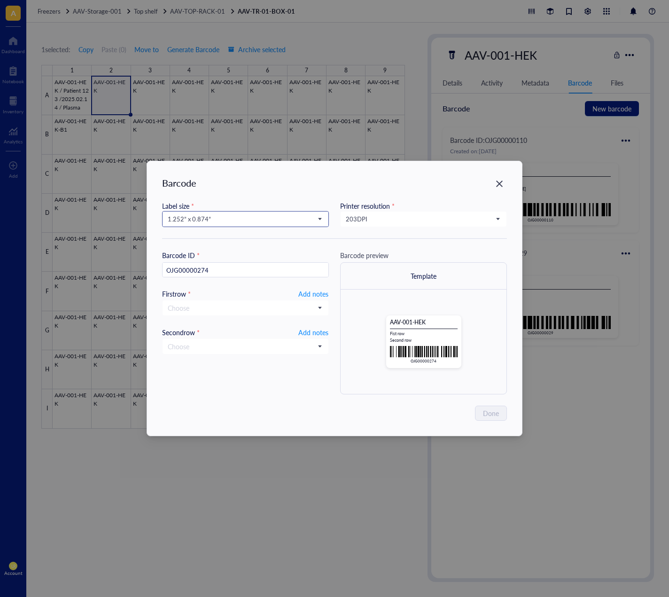
click at [254, 217] on span "1.252” x 0.874”" at bounding box center [245, 219] width 154 height 8
click at [228, 272] on div "1” x 1”" at bounding box center [246, 265] width 166 height 15
click at [253, 219] on span "1” x 1”" at bounding box center [245, 219] width 154 height 8
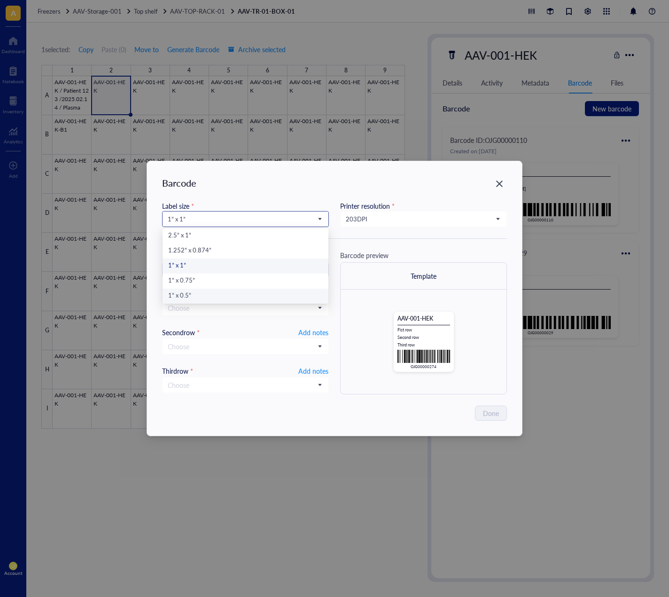
click at [226, 296] on div "1” x 0.5”" at bounding box center [245, 296] width 155 height 10
type input "OJG00000274"
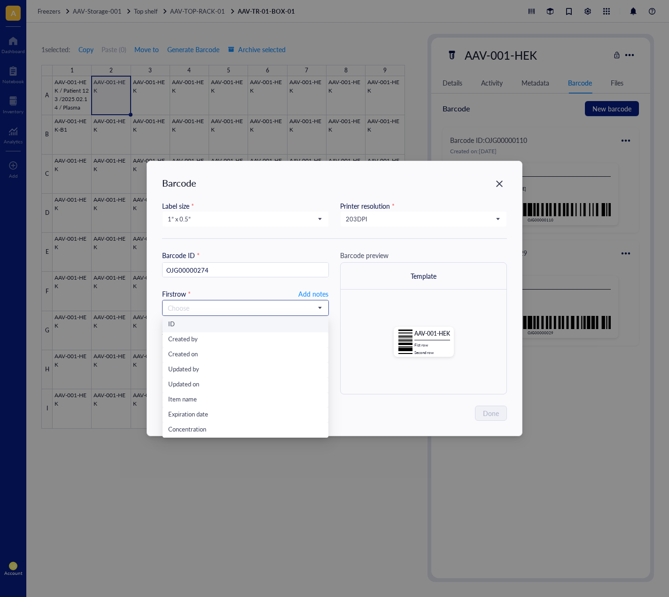
click at [291, 314] on input "search" at bounding box center [241, 308] width 147 height 14
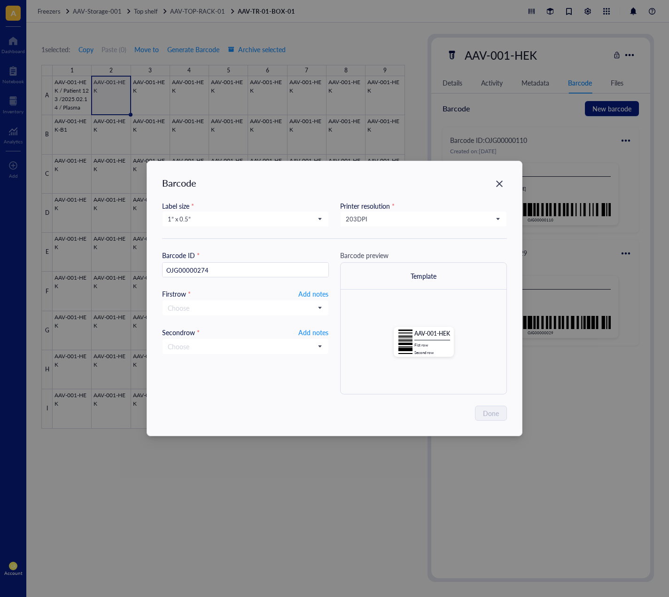
click at [269, 395] on div "Barcode Label size * 1” x 0.5” 2.5” x 1” 1.252” x 0.874” 1” x 1” 1” x 0.75” 1” …" at bounding box center [334, 298] width 375 height 274
